Goal: Task Accomplishment & Management: Use online tool/utility

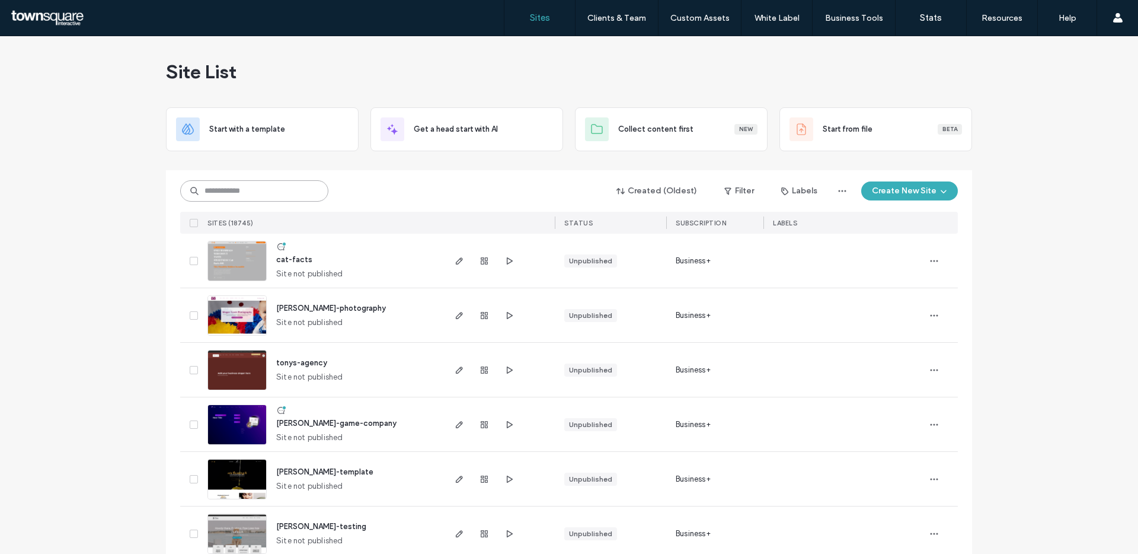
click at [286, 188] on input at bounding box center [254, 190] width 148 height 21
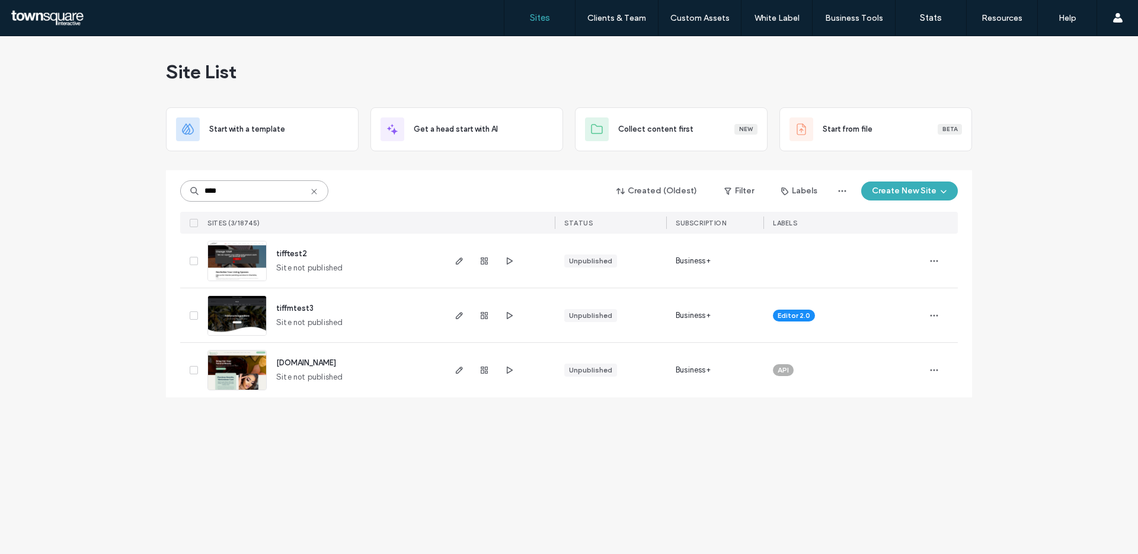
type input "****"
click at [299, 308] on span "tiffmtest3" at bounding box center [294, 307] width 37 height 9
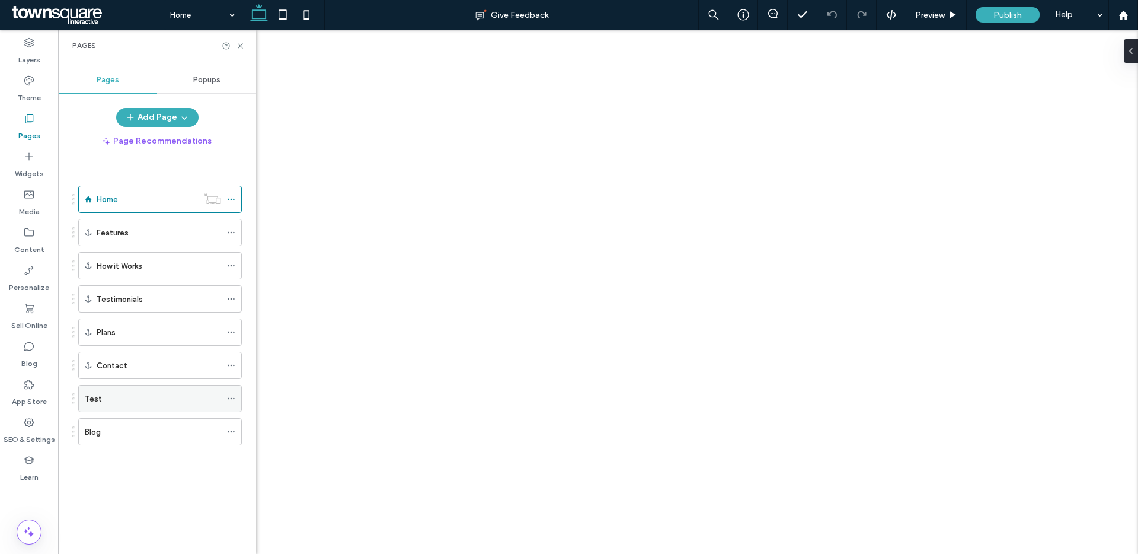
click at [157, 398] on div "Test" at bounding box center [153, 398] width 136 height 12
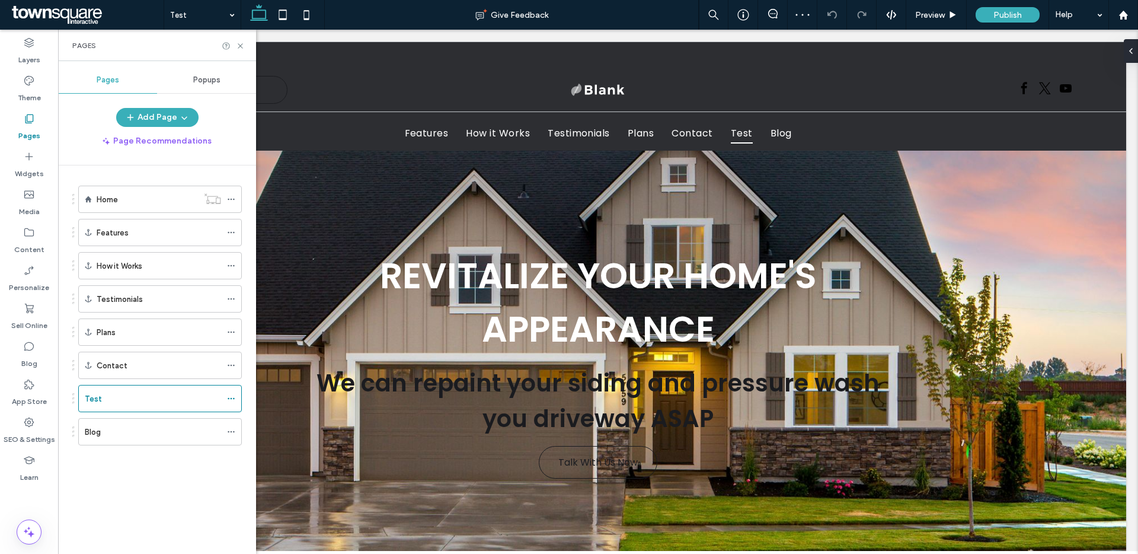
click at [163, 106] on div "Pages Popups Add Page Page Recommendations Home Features How it Works Testimoni…" at bounding box center [157, 307] width 198 height 481
click at [159, 114] on button "Add Page" at bounding box center [157, 117] width 82 height 19
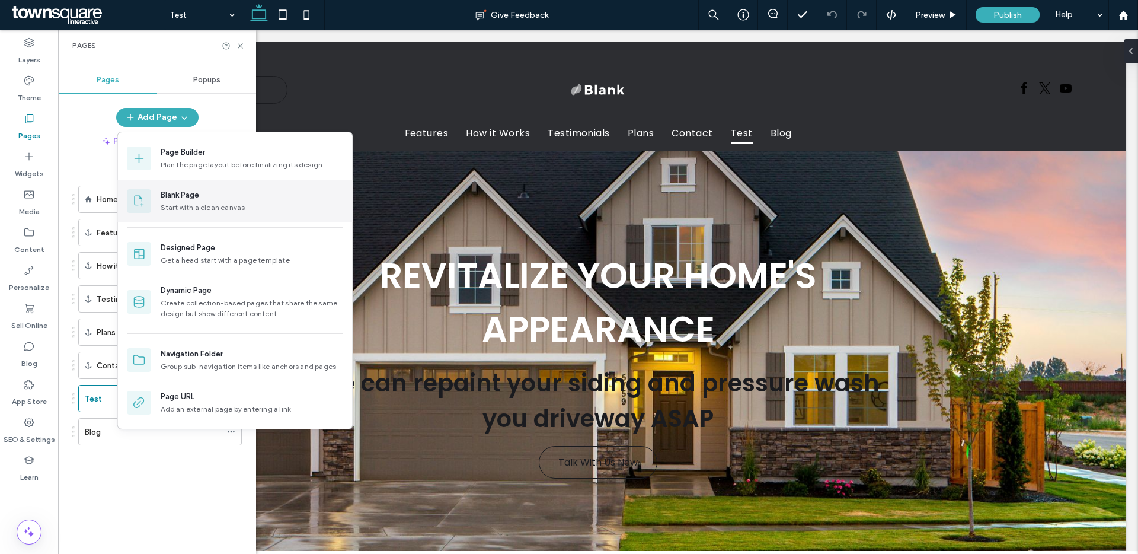
click at [187, 211] on div "Start with a clean canvas" at bounding box center [252, 207] width 183 height 11
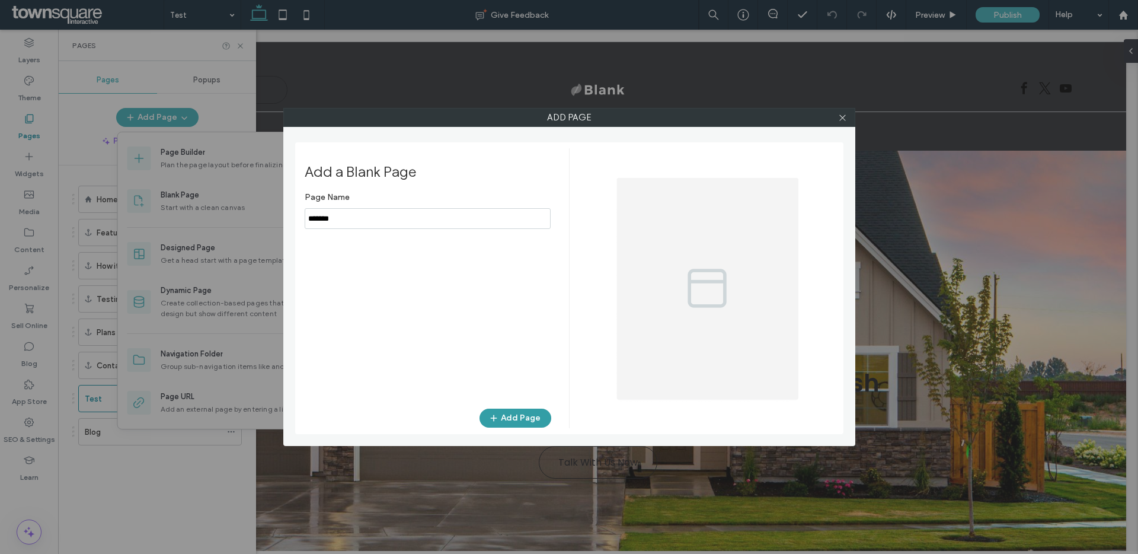
type input "*******"
click at [497, 414] on icon "button" at bounding box center [493, 417] width 9 height 9
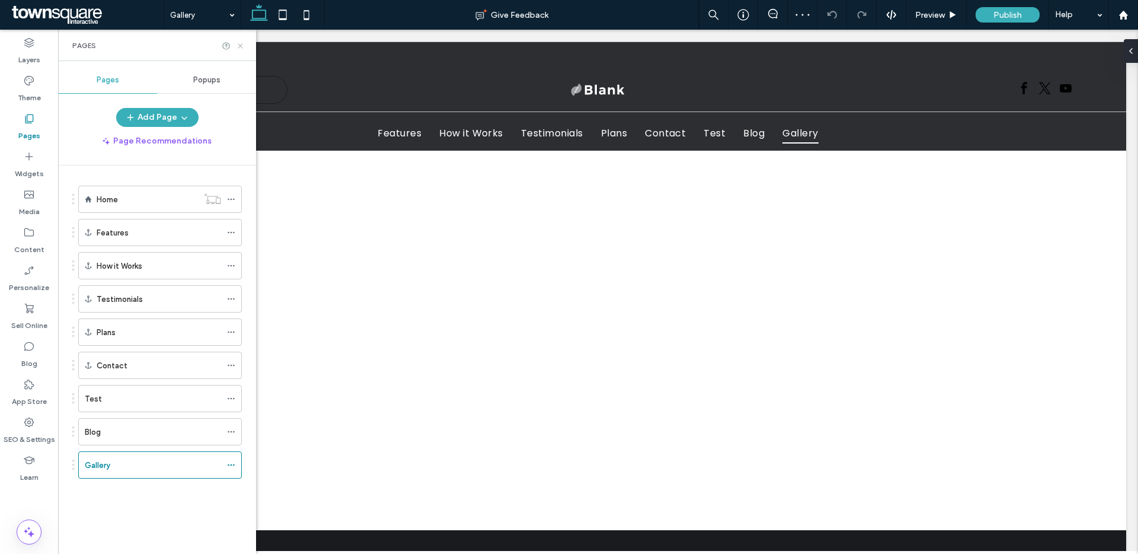
click at [242, 46] on icon at bounding box center [240, 45] width 9 height 9
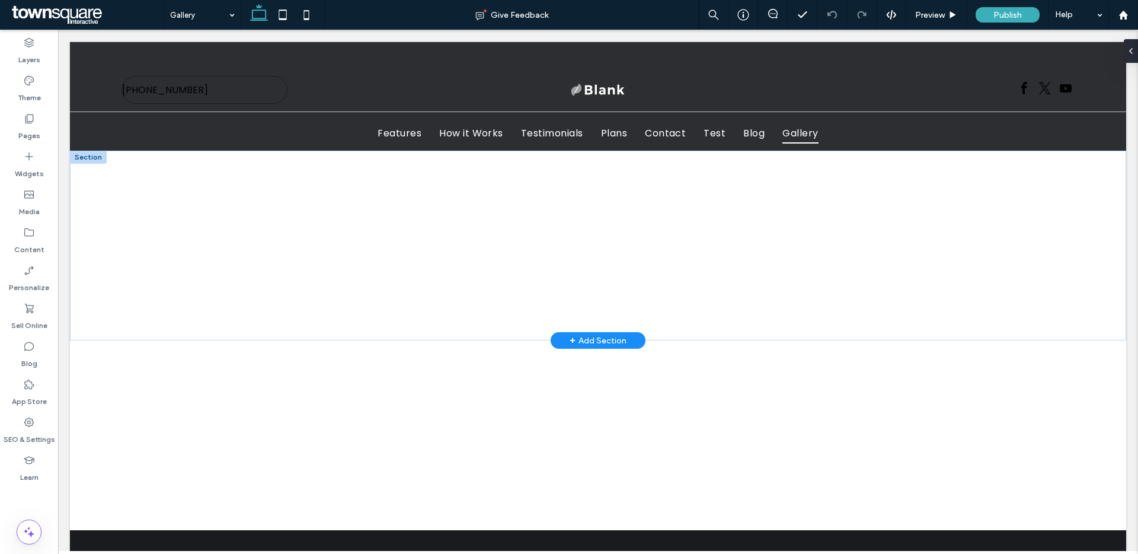
click at [589, 336] on div "+ Add Section" at bounding box center [598, 340] width 57 height 13
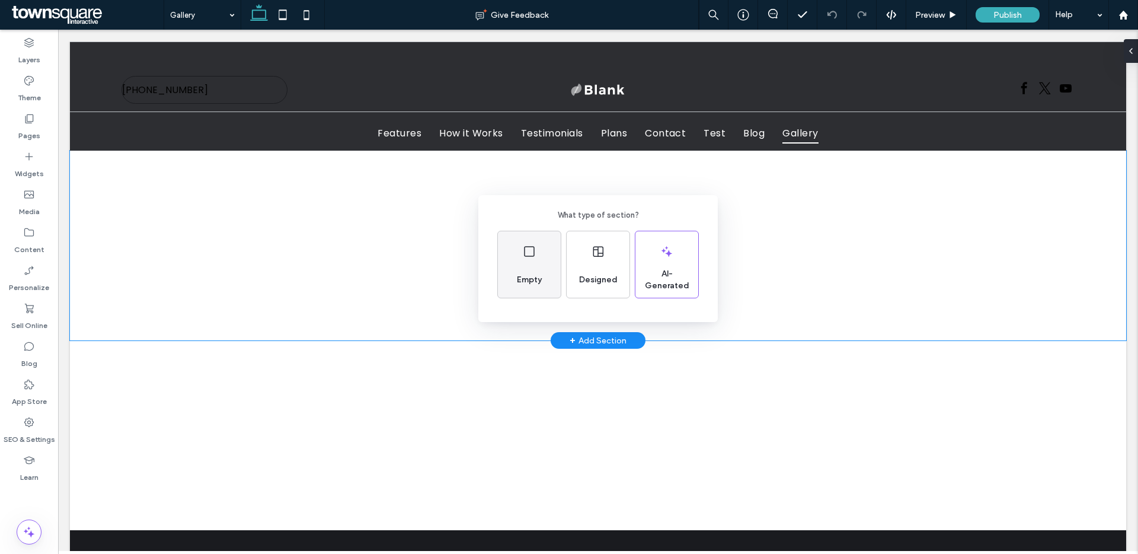
click at [548, 261] on div "Empty" at bounding box center [529, 264] width 63 height 66
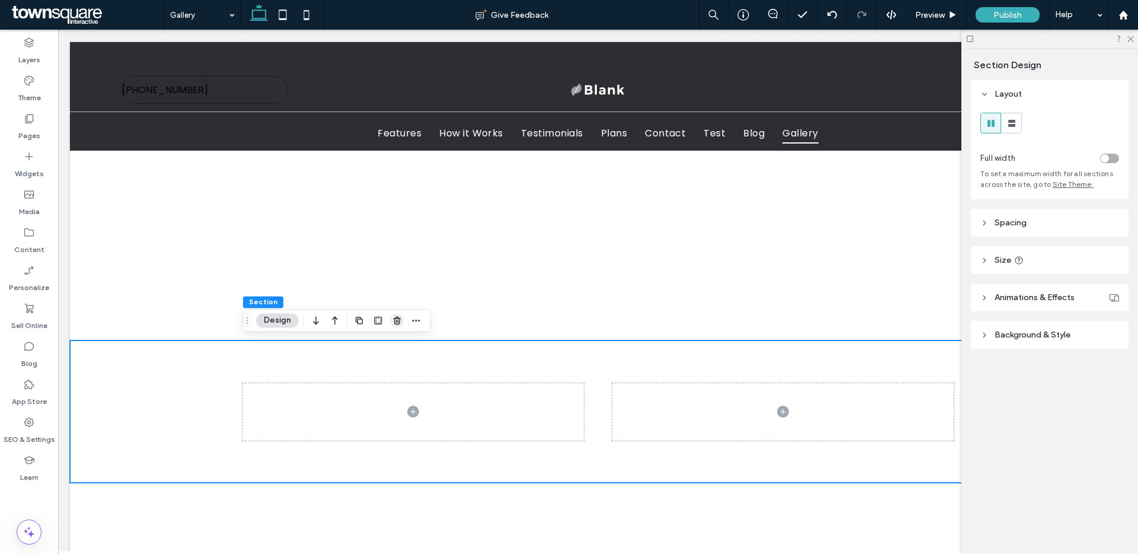
click at [402, 318] on span "button" at bounding box center [397, 320] width 14 height 14
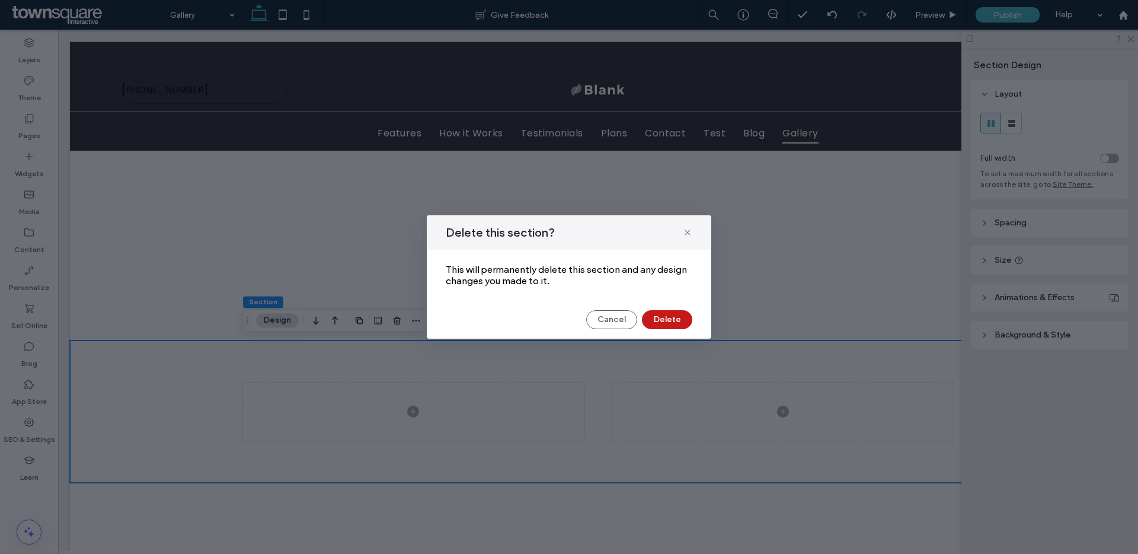
click at [648, 320] on button "Delete" at bounding box center [667, 319] width 50 height 19
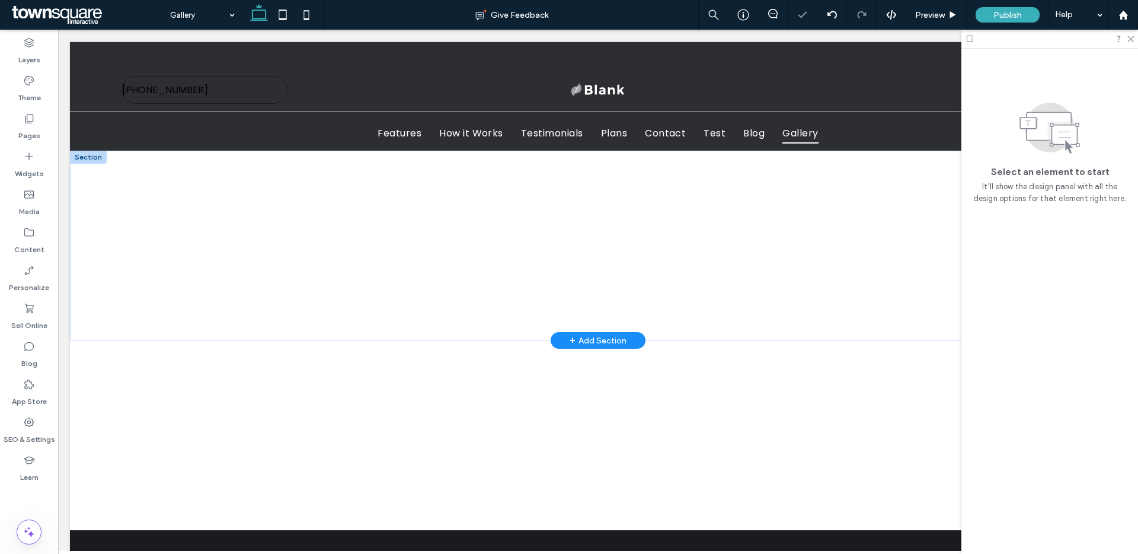
click at [610, 340] on div "+ Add Section" at bounding box center [598, 340] width 57 height 13
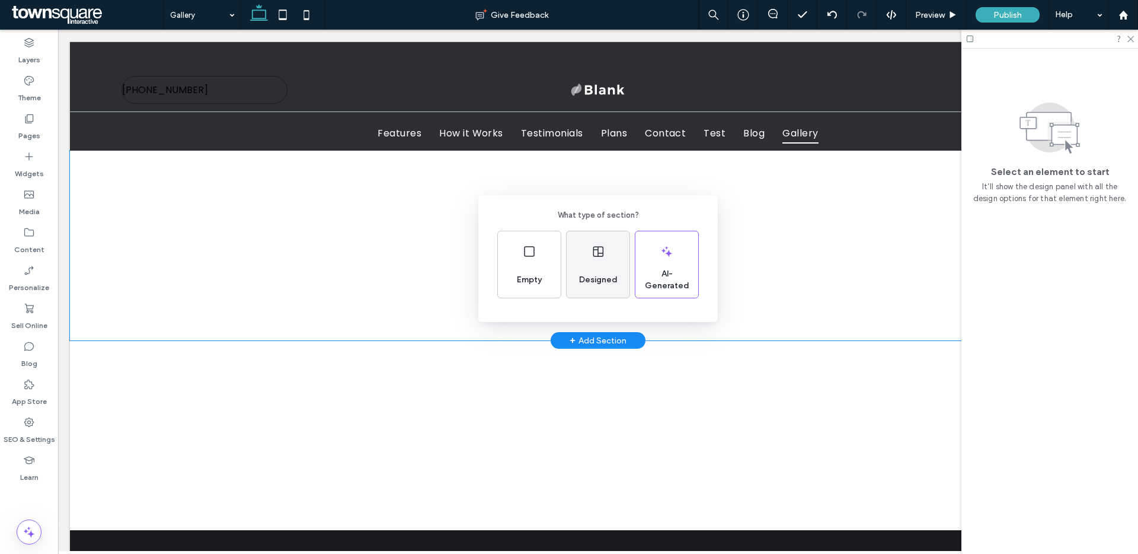
click at [590, 249] on div "Designed" at bounding box center [598, 264] width 63 height 66
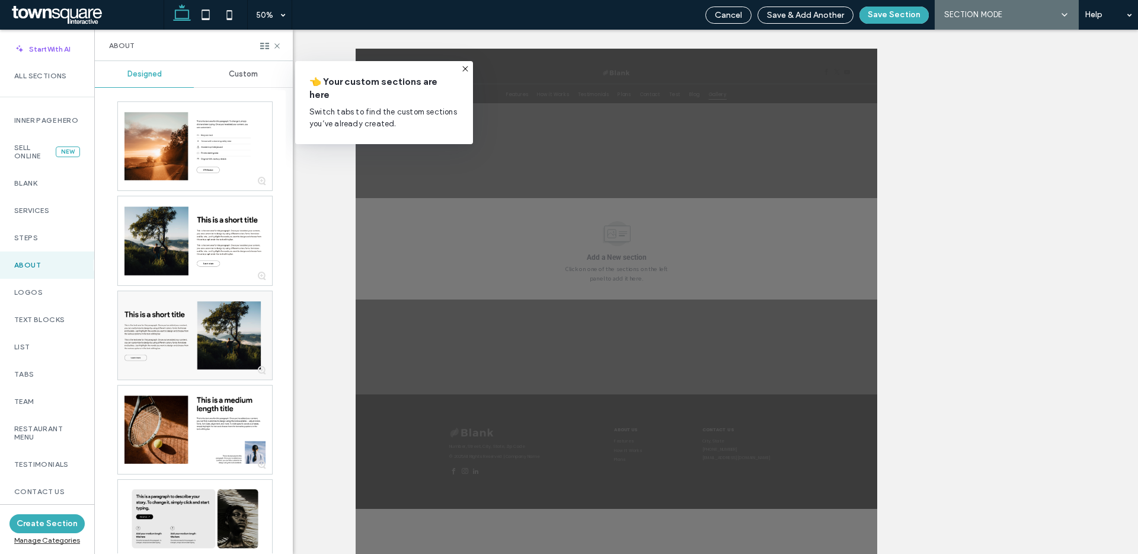
click at [249, 78] on span "Custom" at bounding box center [243, 73] width 29 height 9
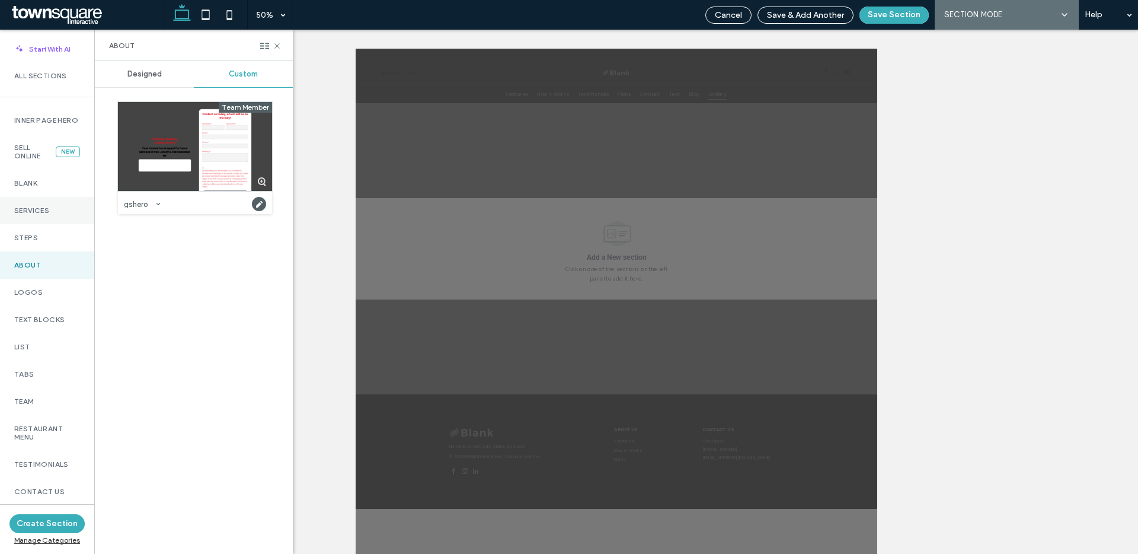
click at [56, 204] on div "Services" at bounding box center [47, 210] width 94 height 27
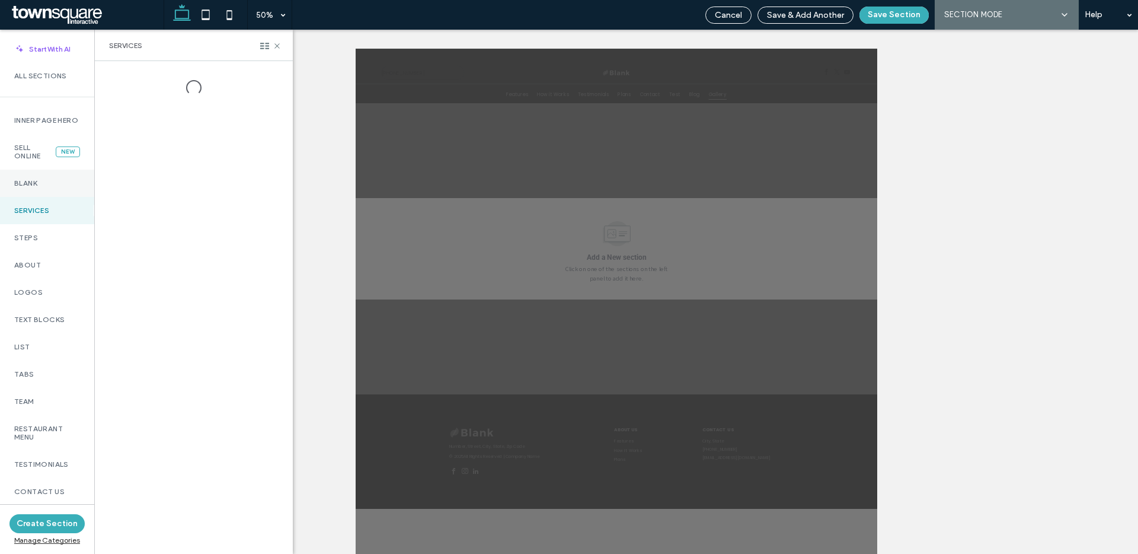
click at [50, 187] on label "Blank" at bounding box center [47, 183] width 66 height 8
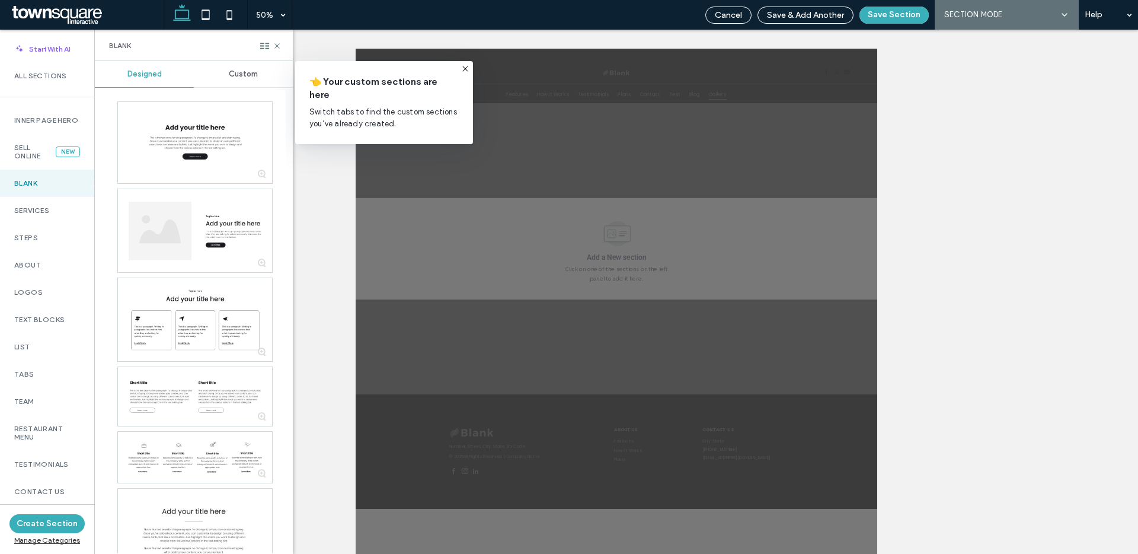
click at [227, 75] on div "Custom" at bounding box center [243, 74] width 99 height 26
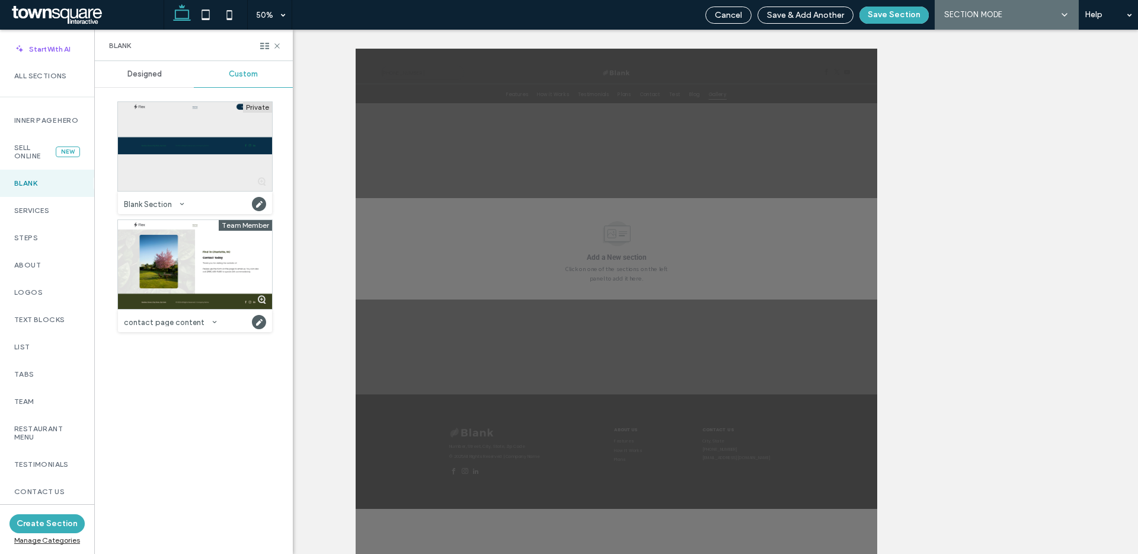
click at [210, 181] on div at bounding box center [195, 146] width 154 height 89
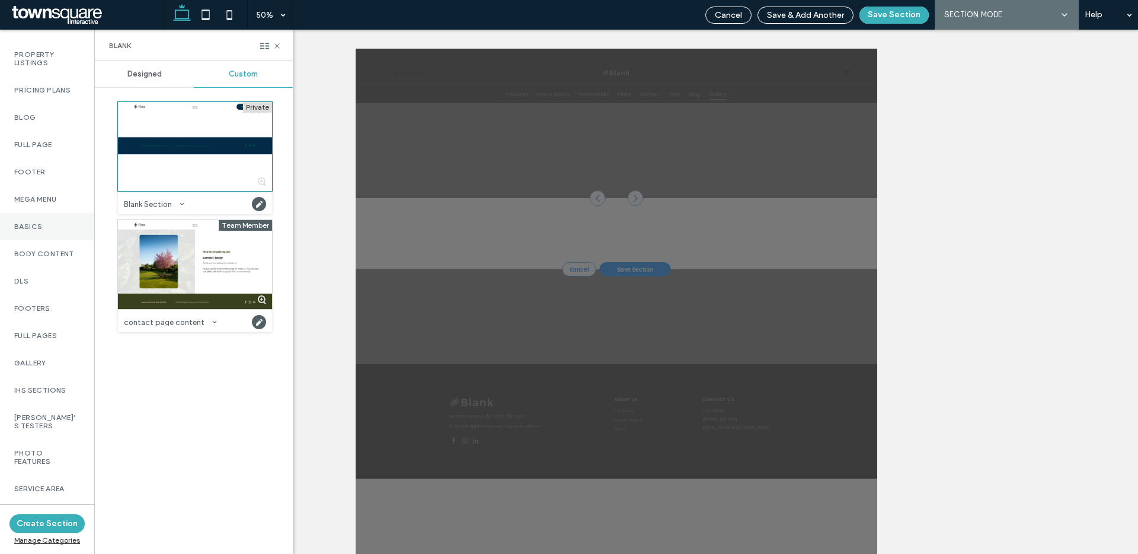
scroll to position [671, 0]
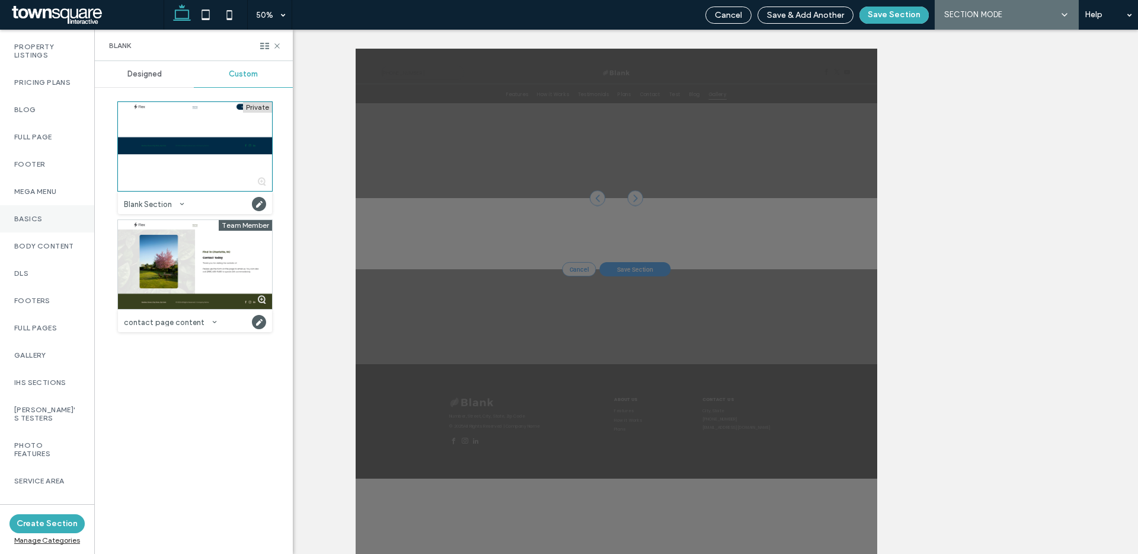
click at [40, 223] on label "Basics" at bounding box center [47, 219] width 66 height 8
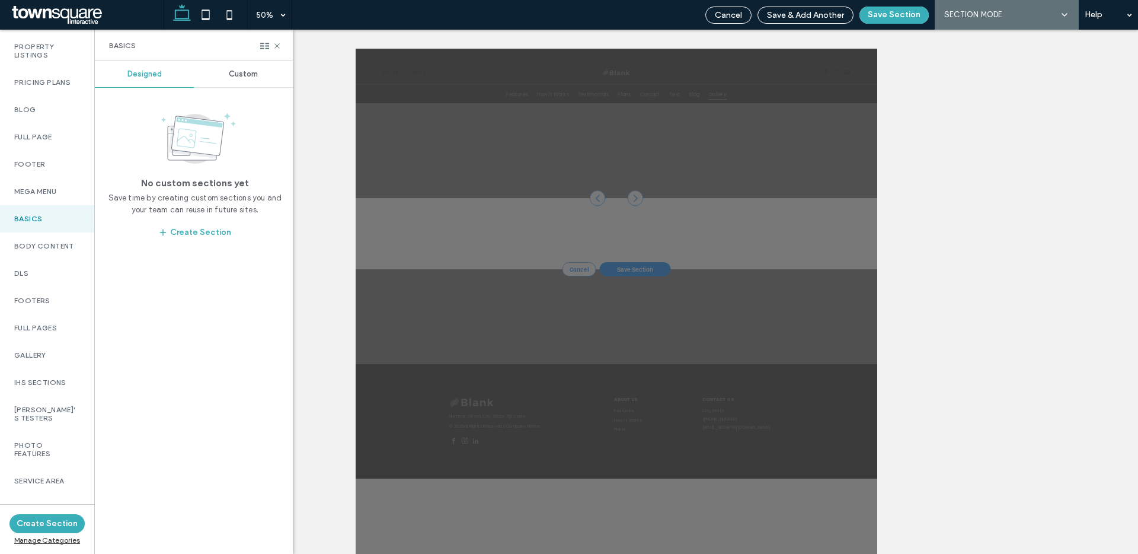
click at [243, 70] on span "Custom" at bounding box center [243, 73] width 29 height 9
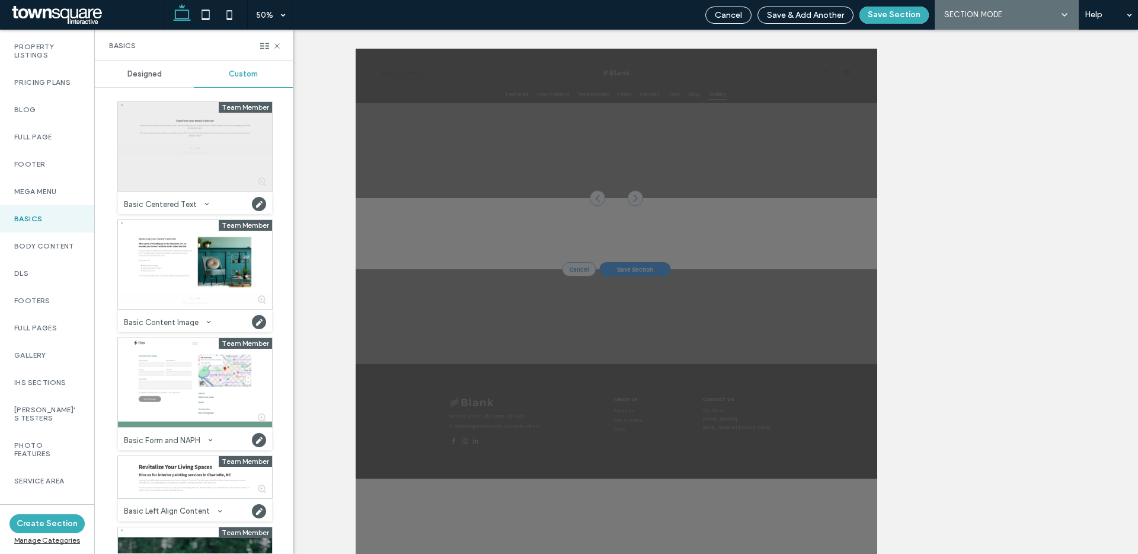
click at [214, 181] on div at bounding box center [195, 146] width 154 height 89
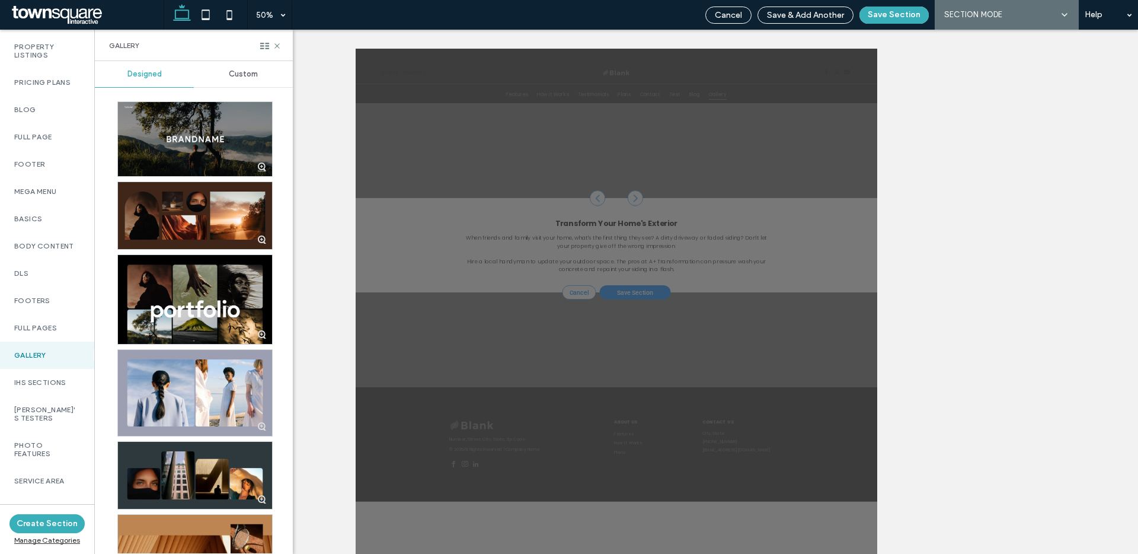
click at [242, 79] on div "Custom" at bounding box center [243, 74] width 99 height 26
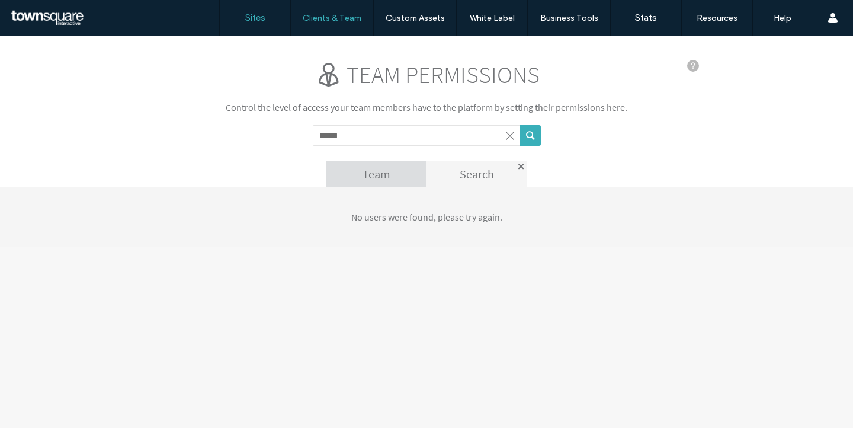
click at [266, 9] on link "Sites" at bounding box center [255, 18] width 71 height 36
